Goal: Find specific page/section: Find specific page/section

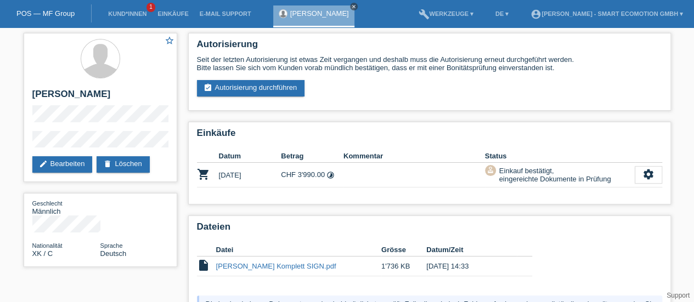
click at [350, 5] on link "close" at bounding box center [354, 7] width 8 height 8
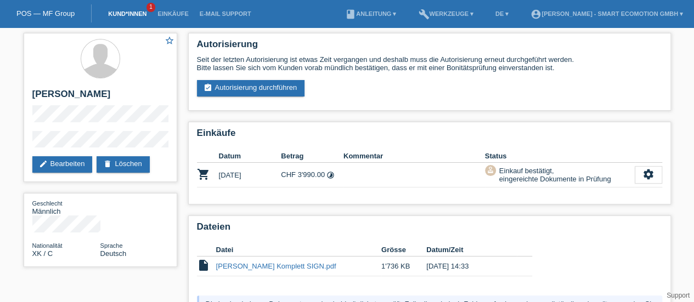
click at [120, 14] on link "Kund*innen" at bounding box center [127, 13] width 49 height 7
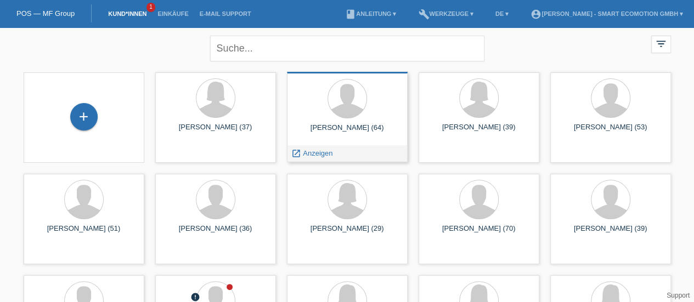
click at [356, 125] on div "[PERSON_NAME] (64)" at bounding box center [347, 132] width 103 height 18
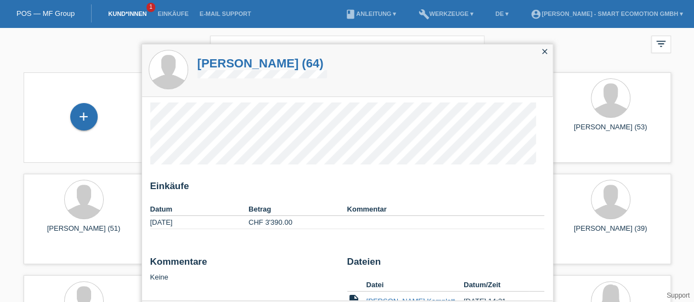
click at [256, 65] on h1 "Hesham Al-Gharib (64)" at bounding box center [262, 64] width 129 height 14
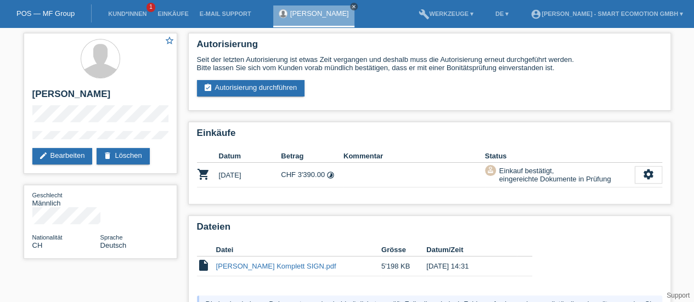
click at [354, 6] on icon "close" at bounding box center [353, 6] width 5 height 5
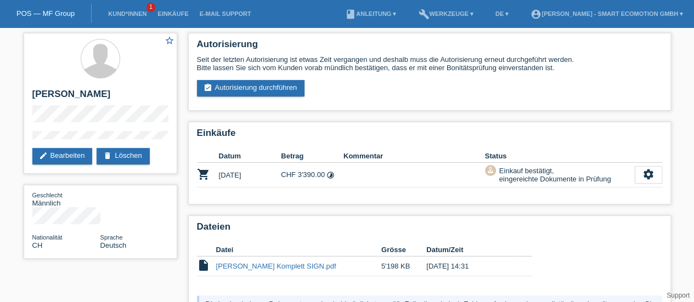
click at [52, 10] on link "POS — MF Group" at bounding box center [45, 13] width 58 height 8
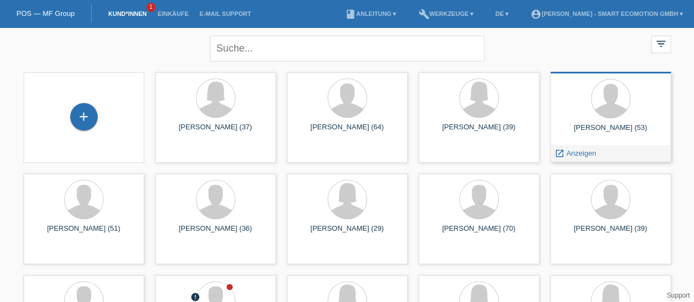
click at [612, 123] on div "Nagan Balasingam (53)" at bounding box center [610, 132] width 103 height 18
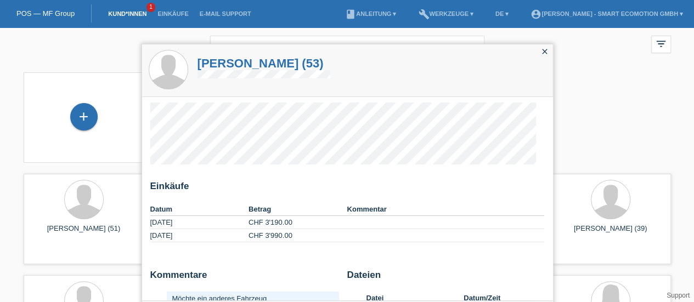
click at [256, 66] on h1 "[PERSON_NAME] (53)" at bounding box center [264, 64] width 133 height 14
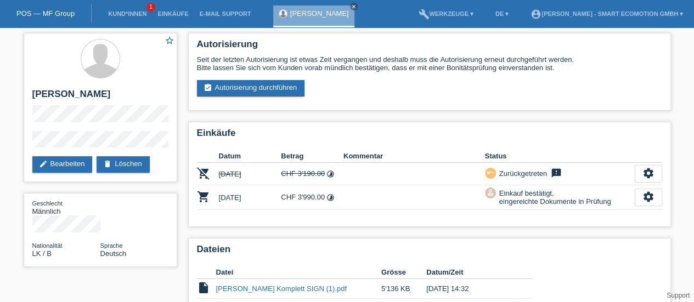
click at [49, 13] on link "POS — MF Group" at bounding box center [45, 13] width 58 height 8
